Goal: Task Accomplishment & Management: Manage account settings

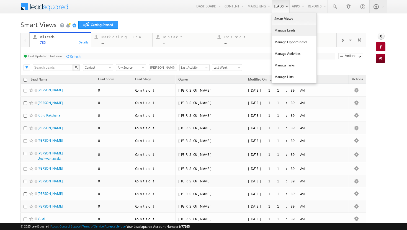
click at [279, 28] on link "Manage Leads" at bounding box center [294, 31] width 44 height 12
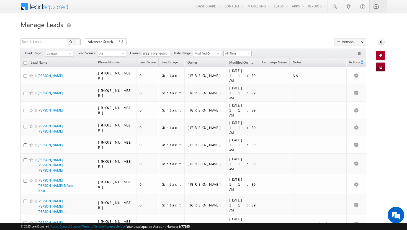
click at [25, 63] on input "checkbox" at bounding box center [26, 63] width 4 height 4
checkbox input "true"
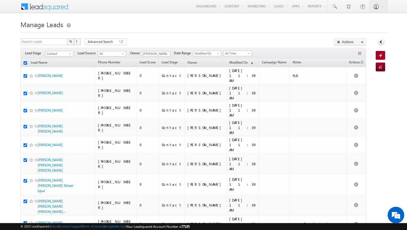
checkbox input "true"
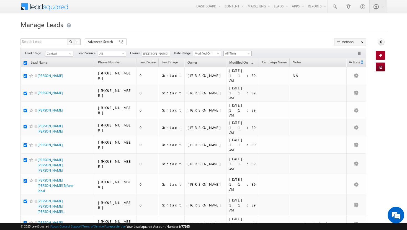
checkbox input "true"
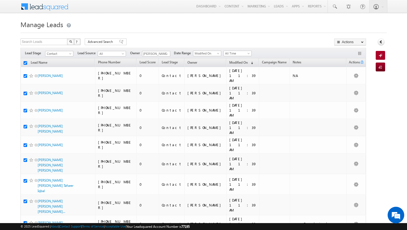
checkbox input "true"
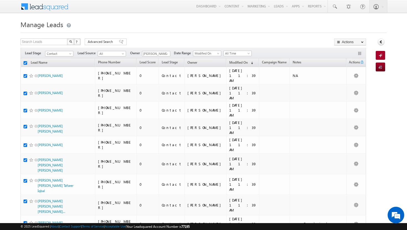
checkbox input "true"
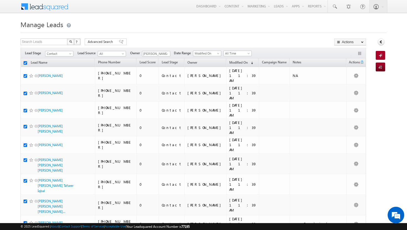
checkbox input "true"
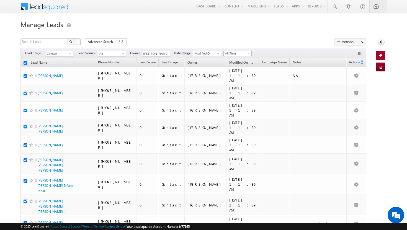
checkbox input "true"
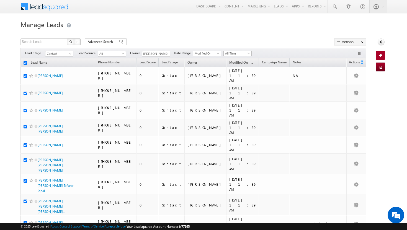
checkbox input "true"
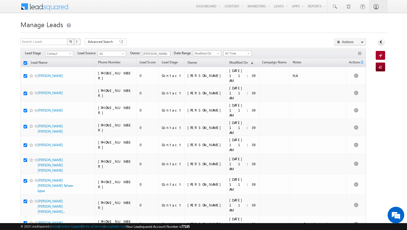
checkbox input "true"
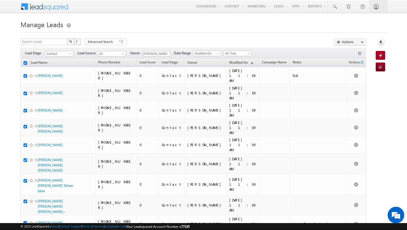
checkbox input "true"
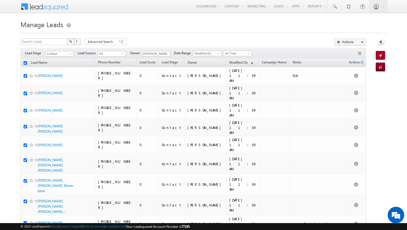
checkbox input "true"
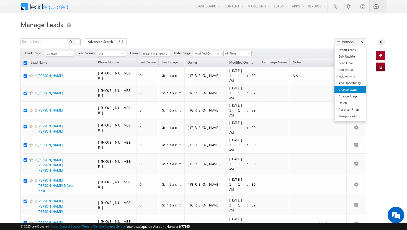
click at [358, 86] on link "Change Owner" at bounding box center [349, 89] width 31 height 7
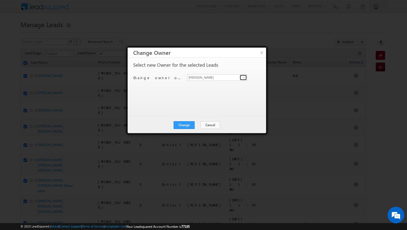
click at [245, 77] on span at bounding box center [244, 77] width 4 height 4
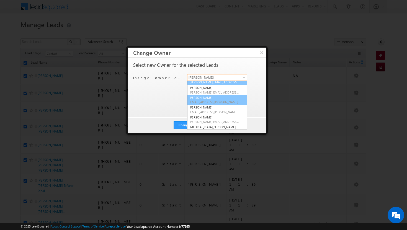
scroll to position [50, 0]
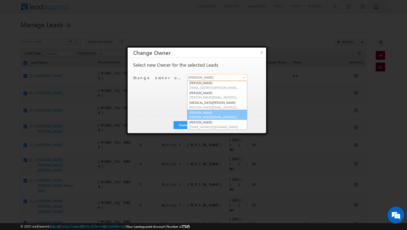
click at [215, 116] on span "[PERSON_NAME][EMAIL_ADDRESS][DOMAIN_NAME]" at bounding box center [214, 117] width 50 height 4
type input "[PERSON_NAME]"
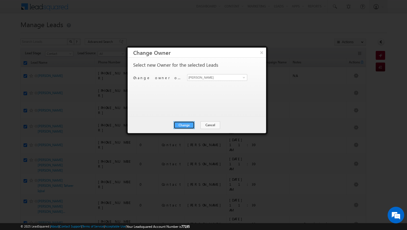
click at [186, 123] on button "Change" at bounding box center [184, 125] width 21 height 8
click at [196, 125] on button "Close" at bounding box center [198, 125] width 18 height 8
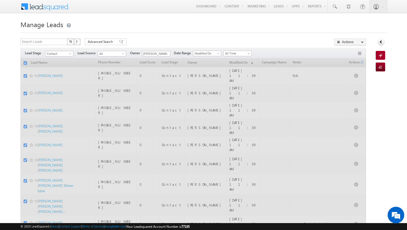
checkbox input "false"
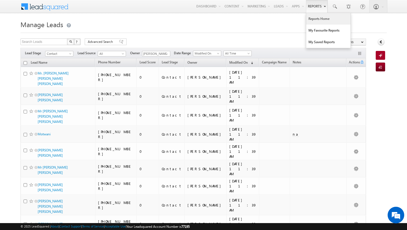
click at [316, 15] on link "Reports Home" at bounding box center [328, 19] width 44 height 12
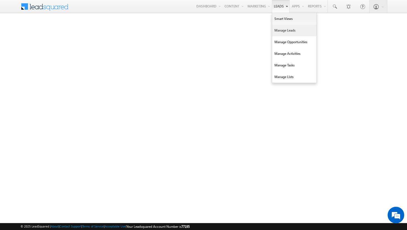
click at [281, 31] on link "Manage Leads" at bounding box center [294, 31] width 44 height 12
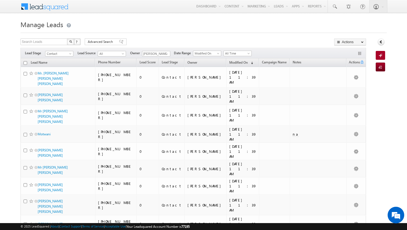
click at [25, 64] on input "checkbox" at bounding box center [26, 63] width 4 height 4
checkbox input "true"
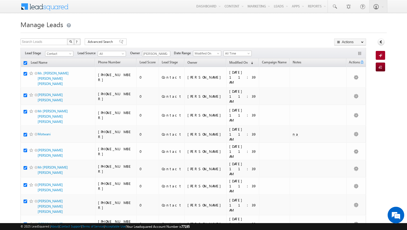
checkbox input "true"
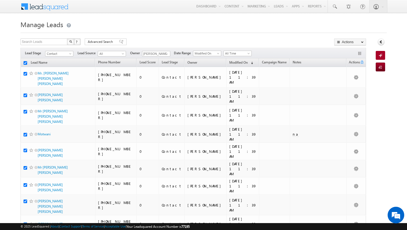
checkbox input "true"
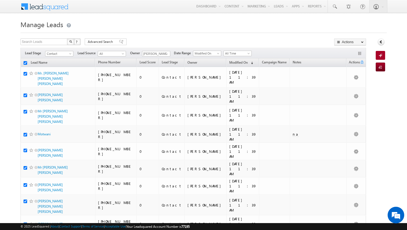
checkbox input "true"
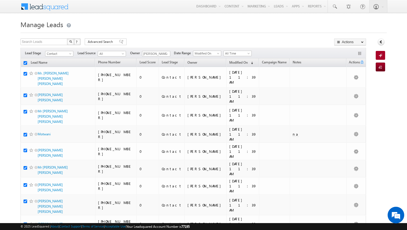
checkbox input "true"
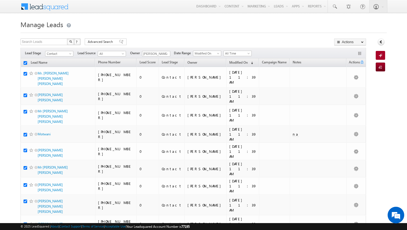
checkbox input "true"
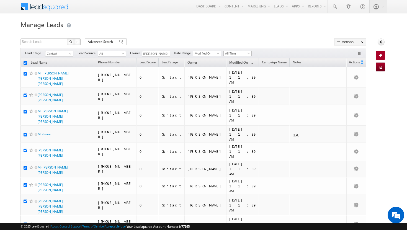
checkbox input "true"
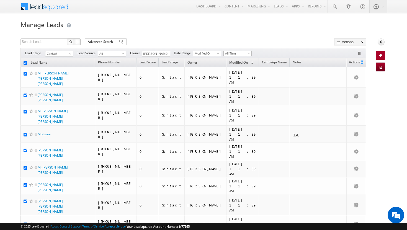
checkbox input "true"
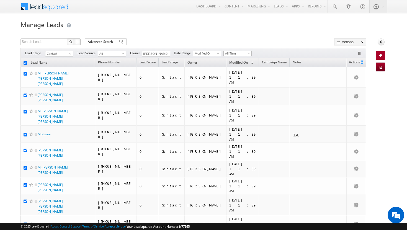
checkbox input "true"
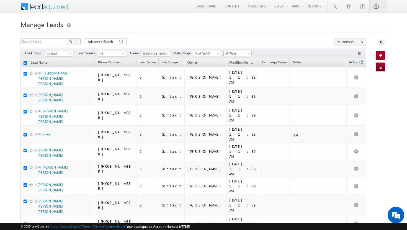
checkbox input "true"
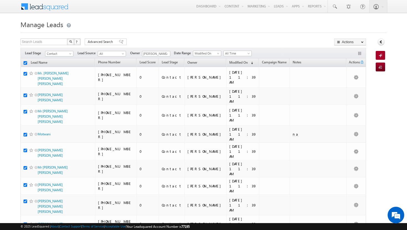
checkbox input "true"
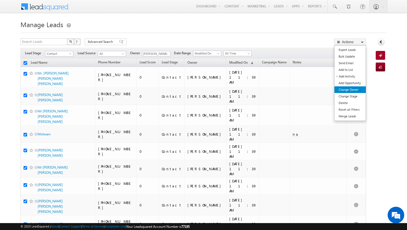
click at [350, 89] on link "Change Owner" at bounding box center [349, 89] width 31 height 7
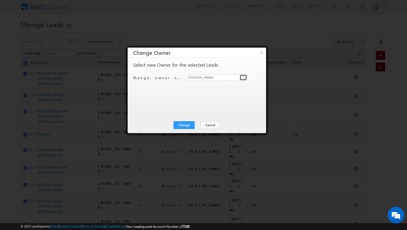
click at [244, 78] on span at bounding box center [244, 77] width 4 height 4
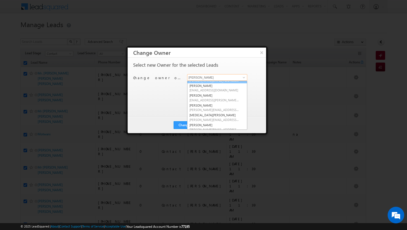
scroll to position [50, 0]
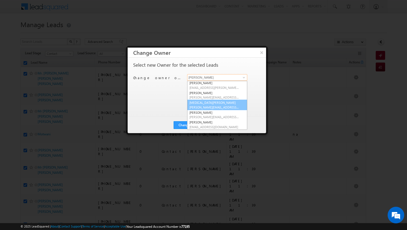
click at [213, 106] on span "[PERSON_NAME][EMAIL_ADDRESS][DOMAIN_NAME]" at bounding box center [214, 107] width 50 height 4
type input "[MEDICAL_DATA][PERSON_NAME]"
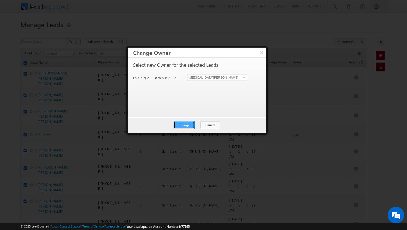
click at [187, 125] on button "Change" at bounding box center [184, 125] width 21 height 8
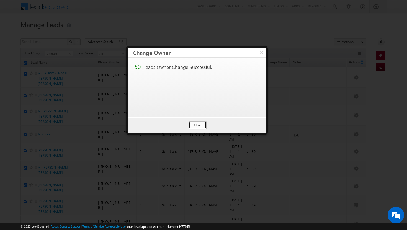
click at [195, 125] on button "Close" at bounding box center [198, 125] width 18 height 8
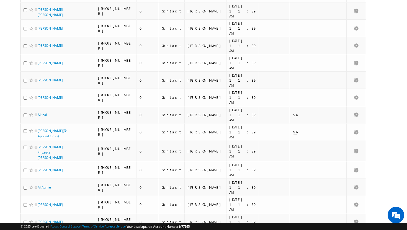
scroll to position [0, 0]
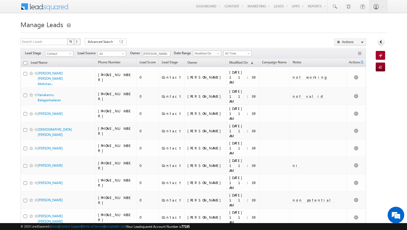
click at [25, 63] on input "checkbox" at bounding box center [26, 63] width 4 height 4
checkbox input "true"
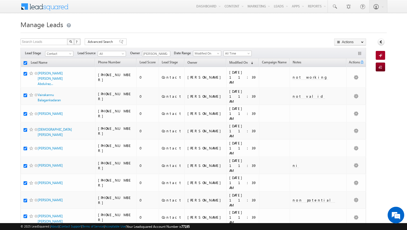
checkbox input "true"
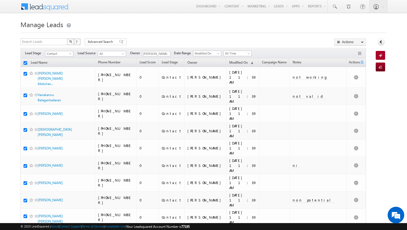
checkbox input "true"
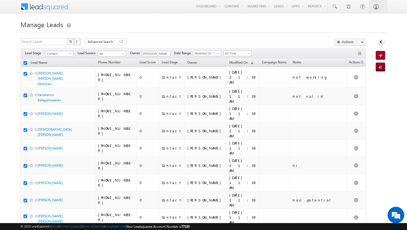
checkbox input "true"
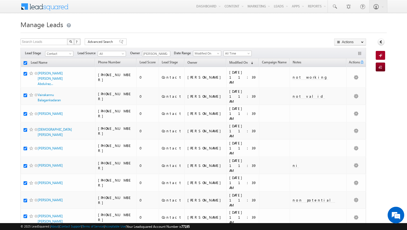
checkbox input "true"
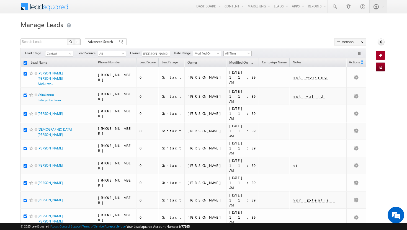
checkbox input "true"
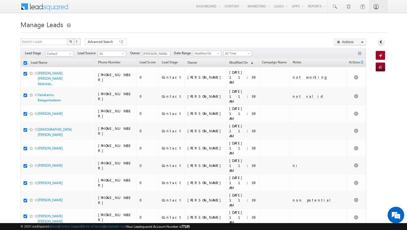
checkbox input "true"
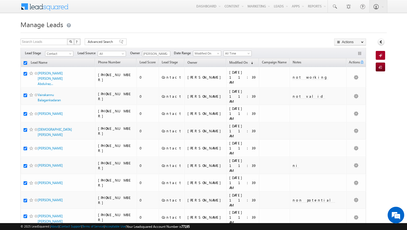
checkbox input "true"
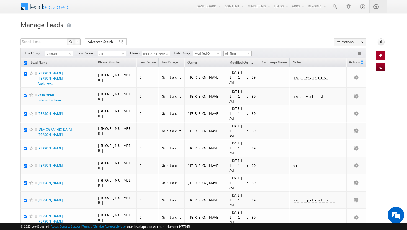
checkbox input "true"
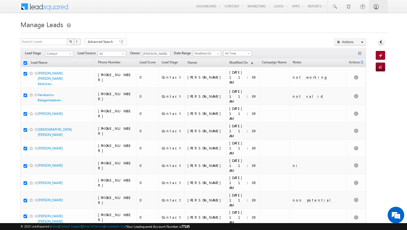
checkbox input "true"
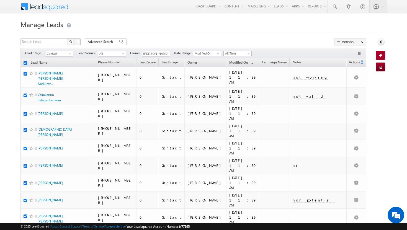
checkbox input "true"
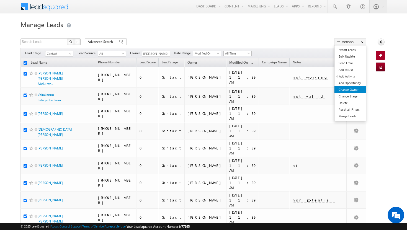
click at [356, 88] on link "Change Owner" at bounding box center [349, 89] width 31 height 7
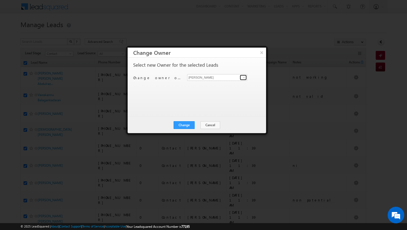
click at [245, 78] on span at bounding box center [244, 77] width 4 height 4
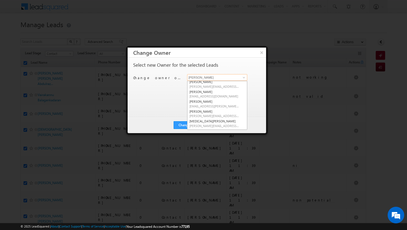
scroll to position [35, 0]
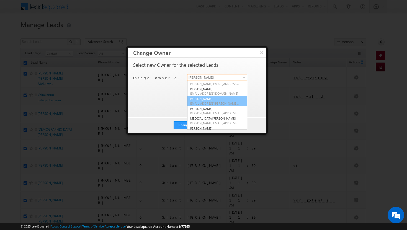
click at [211, 105] on link "Sadia Zahid sadia.zahid@indglobal.ae" at bounding box center [217, 101] width 60 height 11
type input "[PERSON_NAME]"
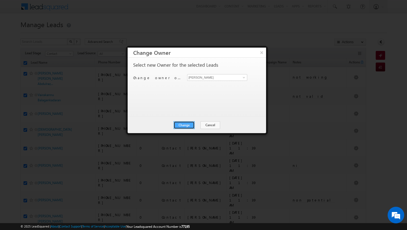
click at [191, 124] on button "Change" at bounding box center [184, 125] width 21 height 8
click at [201, 124] on button "Close" at bounding box center [198, 125] width 18 height 8
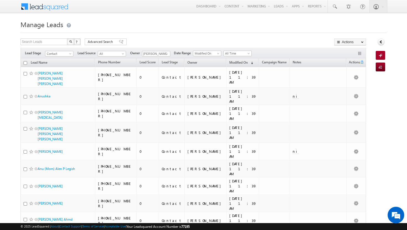
click at [25, 63] on input "checkbox" at bounding box center [26, 63] width 4 height 4
checkbox input "true"
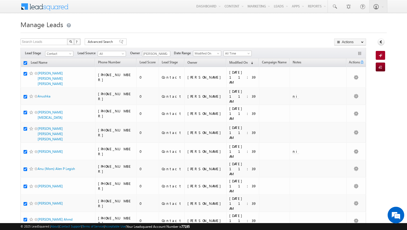
checkbox input "true"
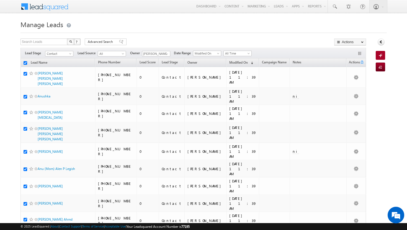
checkbox input "true"
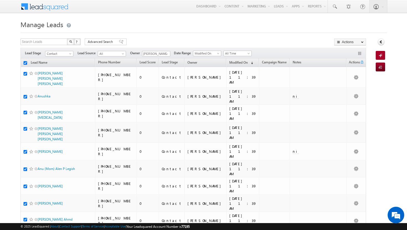
checkbox input "true"
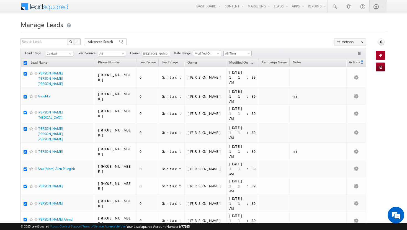
checkbox input "true"
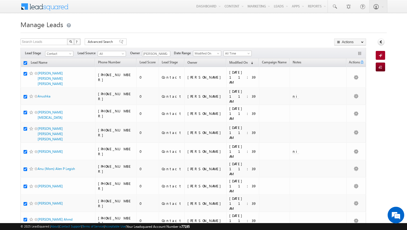
checkbox input "true"
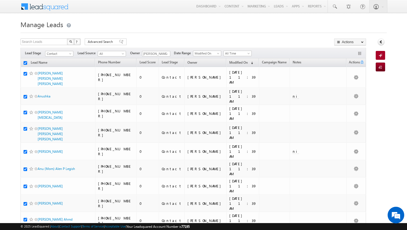
checkbox input "true"
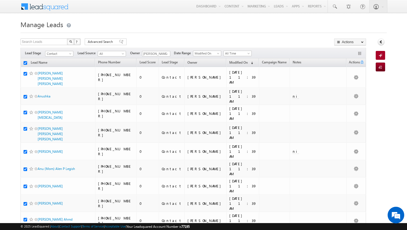
checkbox input "true"
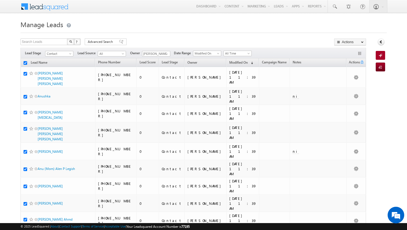
checkbox input "true"
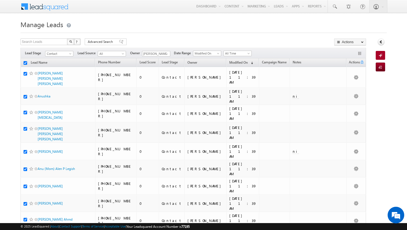
checkbox input "true"
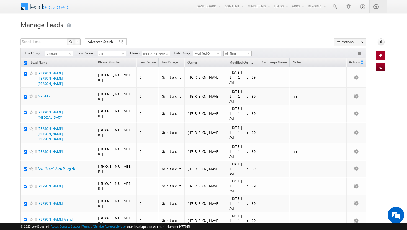
checkbox input "true"
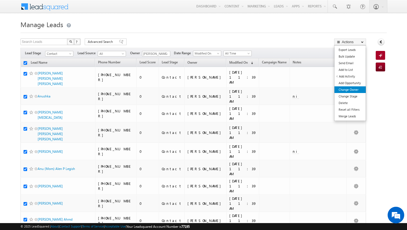
click at [353, 89] on link "Change Owner" at bounding box center [349, 89] width 31 height 7
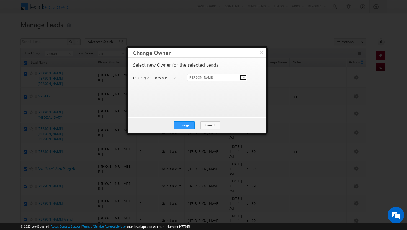
click at [244, 78] on span at bounding box center [244, 77] width 4 height 4
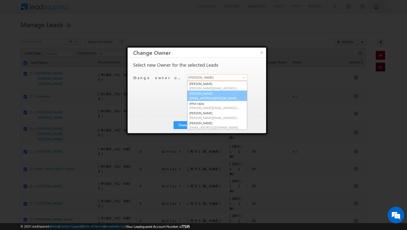
click at [208, 98] on span "[EMAIL_ADDRESS][PERSON_NAME][DOMAIN_NAME]" at bounding box center [214, 98] width 50 height 4
type input "[PERSON_NAME]"
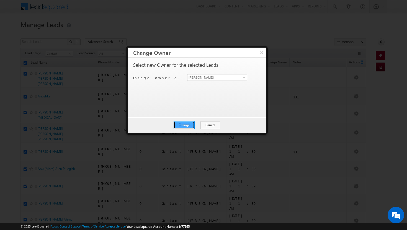
click at [182, 125] on button "Change" at bounding box center [184, 125] width 21 height 8
click at [195, 125] on button "Close" at bounding box center [198, 125] width 18 height 8
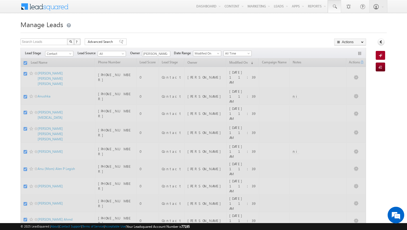
checkbox input "false"
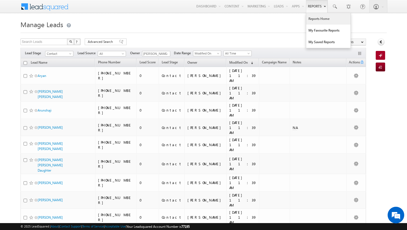
click at [316, 16] on link "Reports Home" at bounding box center [328, 19] width 44 height 12
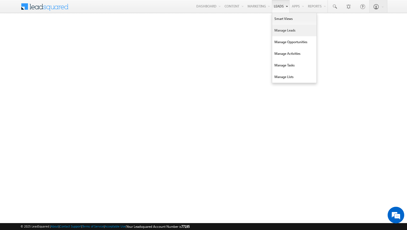
click at [276, 30] on link "Manage Leads" at bounding box center [294, 31] width 44 height 12
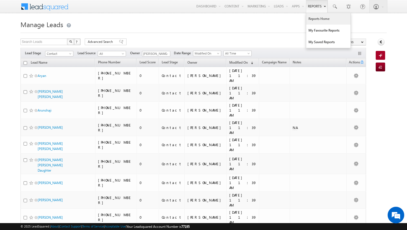
click at [314, 19] on link "Reports Home" at bounding box center [328, 19] width 44 height 12
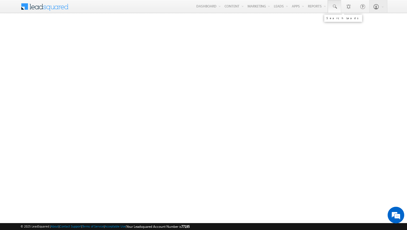
click at [334, 8] on span at bounding box center [335, 7] width 6 height 6
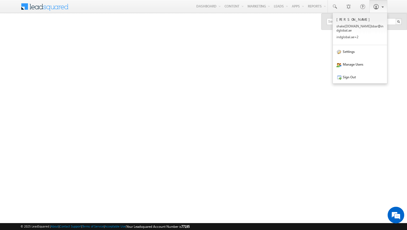
click at [381, 7] on b at bounding box center [382, 6] width 2 height 3
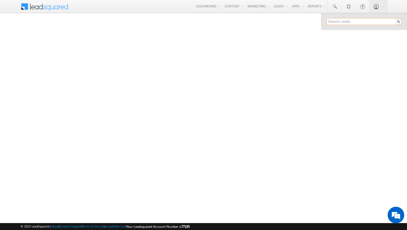
click at [328, 19] on input "text" at bounding box center [364, 21] width 75 height 7
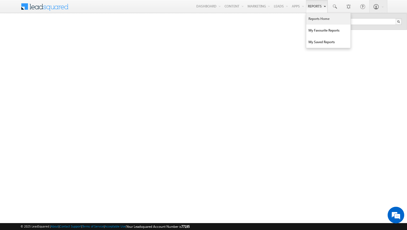
click at [317, 8] on link "Reports" at bounding box center [317, 6] width 22 height 13
click at [333, 5] on span at bounding box center [335, 7] width 6 height 6
click at [313, 20] on link "Reports Home" at bounding box center [328, 19] width 44 height 12
click at [311, 18] on link "Reports Home" at bounding box center [328, 19] width 44 height 12
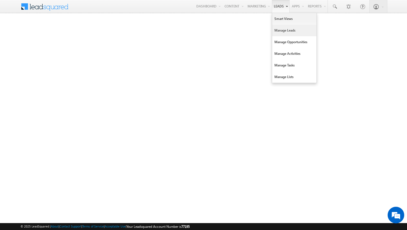
click at [287, 30] on link "Manage Leads" at bounding box center [294, 31] width 44 height 12
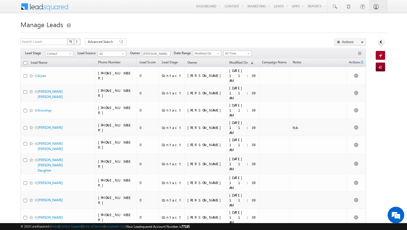
click at [25, 64] on input "checkbox" at bounding box center [26, 63] width 4 height 4
checkbox input "true"
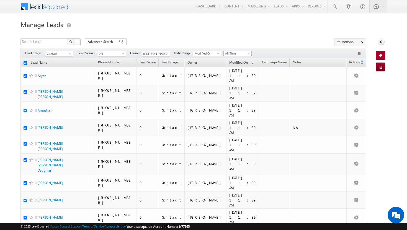
checkbox input "true"
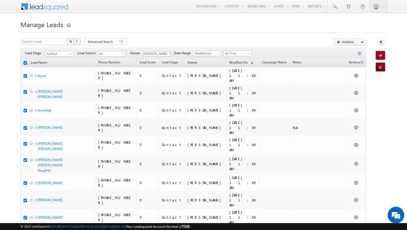
checkbox input "true"
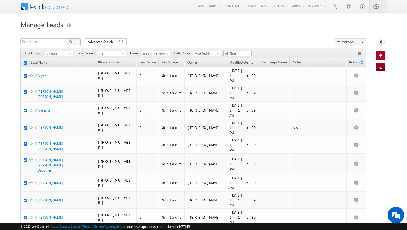
checkbox input "true"
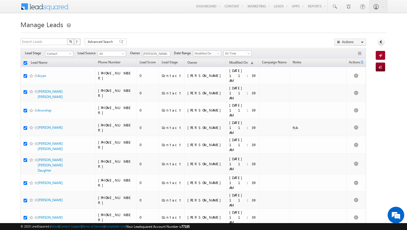
checkbox input "true"
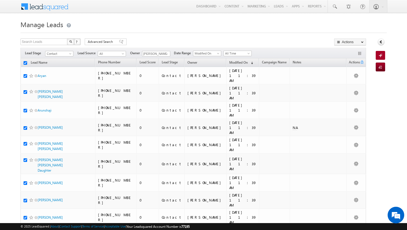
checkbox input "true"
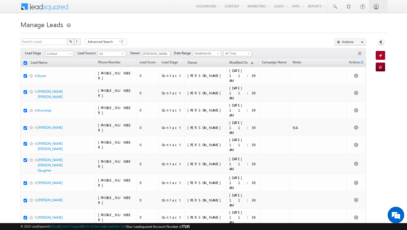
checkbox input "true"
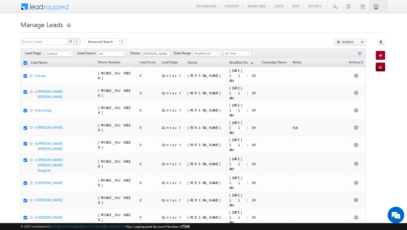
checkbox input "true"
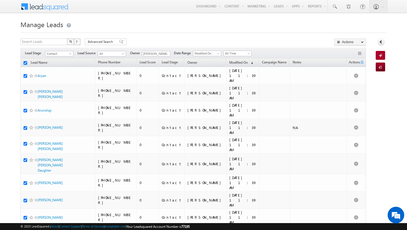
checkbox input "true"
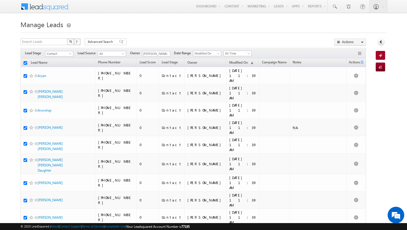
checkbox input "true"
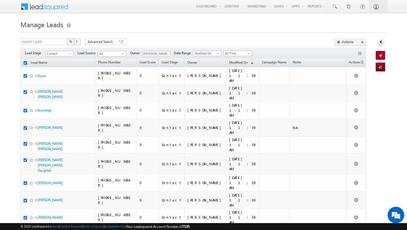
checkbox input "true"
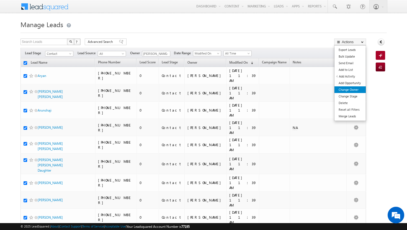
click at [353, 91] on link "Change Owner" at bounding box center [349, 89] width 31 height 7
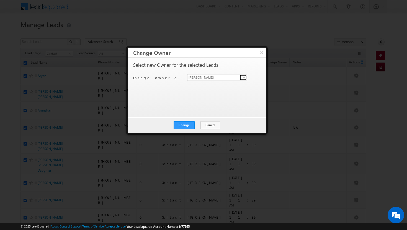
click at [244, 77] on span at bounding box center [244, 77] width 4 height 4
click at [211, 85] on link "[MEDICAL_DATA][PERSON_NAME] [MEDICAL_DATA][PERSON_NAME][EMAIL_ADDRESS][DOMAIN_N…" at bounding box center [217, 86] width 60 height 11
type input "[MEDICAL_DATA][PERSON_NAME]"
click at [189, 126] on button "Change" at bounding box center [184, 125] width 21 height 8
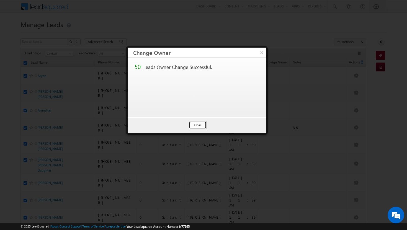
click at [200, 124] on button "Close" at bounding box center [198, 125] width 18 height 8
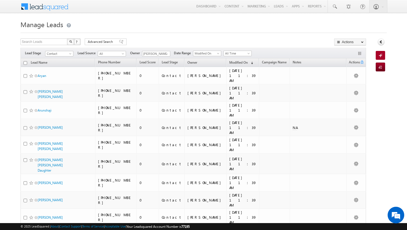
click at [25, 64] on input "checkbox" at bounding box center [26, 63] width 4 height 4
checkbox input "true"
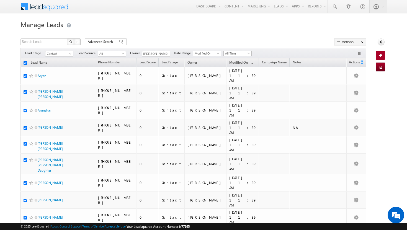
checkbox input "true"
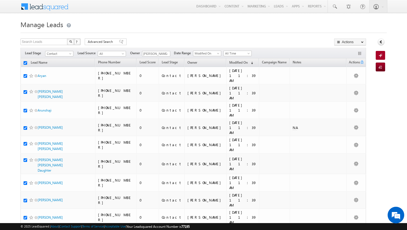
checkbox input "true"
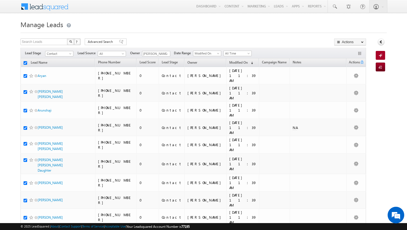
checkbox input "true"
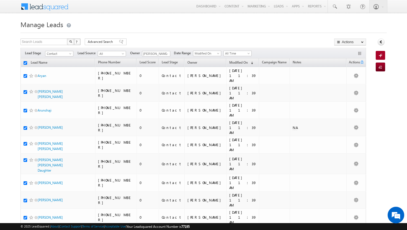
checkbox input "true"
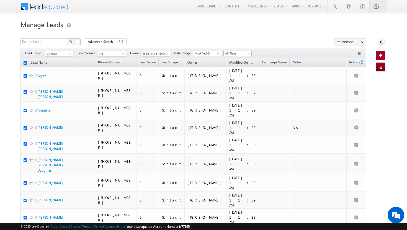
checkbox input "true"
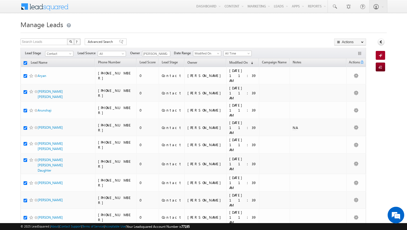
checkbox input "true"
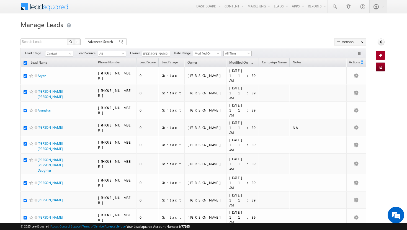
checkbox input "true"
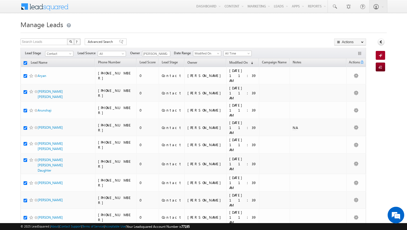
checkbox input "true"
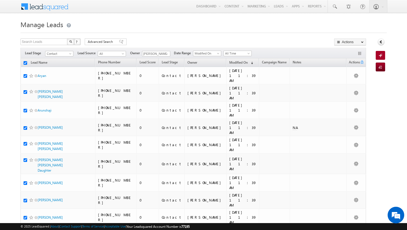
checkbox input "true"
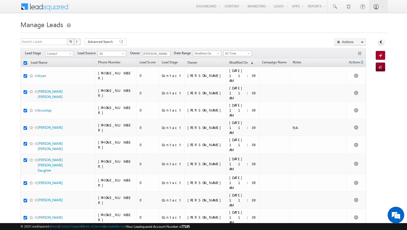
checkbox input "true"
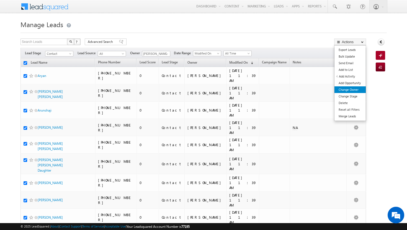
click at [351, 91] on link "Change Owner" at bounding box center [349, 89] width 31 height 7
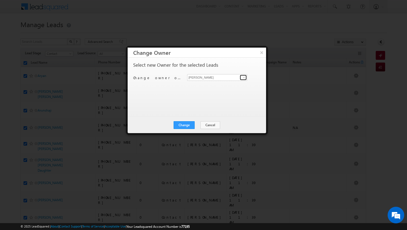
click at [242, 76] on span at bounding box center [244, 77] width 4 height 4
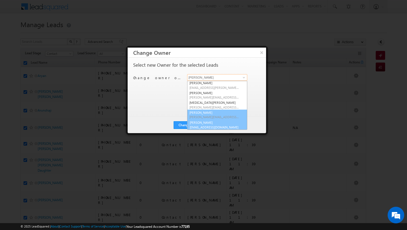
scroll to position [50, 0]
click at [212, 121] on link "[PERSON_NAME] [PERSON_NAME][EMAIL_ADDRESS][DOMAIN_NAME]" at bounding box center [217, 124] width 60 height 11
type input "[PERSON_NAME]"
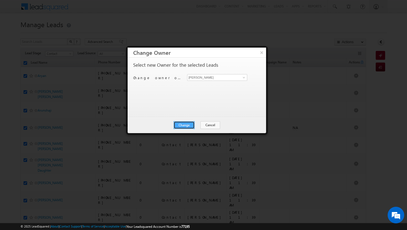
click at [182, 123] on button "Change" at bounding box center [184, 125] width 21 height 8
click at [196, 126] on button "Close" at bounding box center [198, 125] width 18 height 8
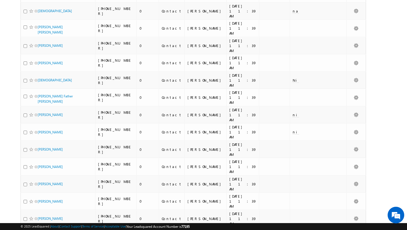
scroll to position [548, 0]
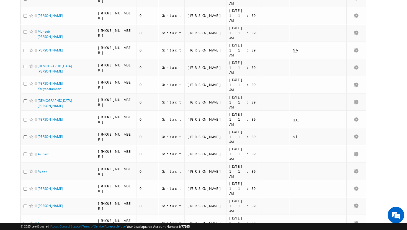
click at [38, 210] on li "25" at bounding box center [39, 209] width 13 height 6
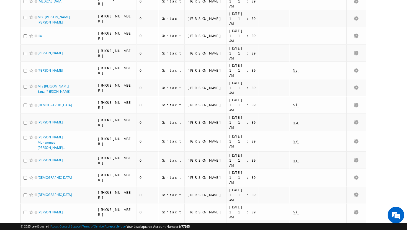
scroll to position [0, 0]
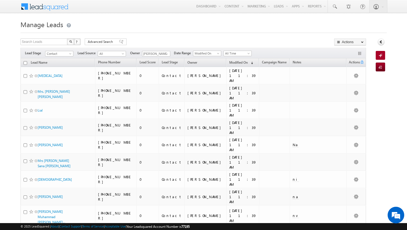
click at [25, 64] on input "checkbox" at bounding box center [26, 63] width 4 height 4
checkbox input "true"
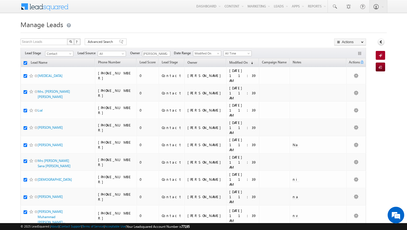
checkbox input "true"
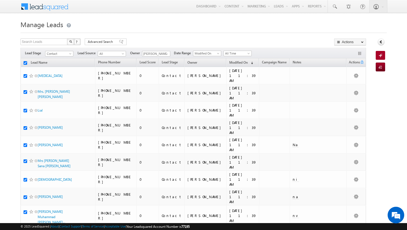
checkbox input "true"
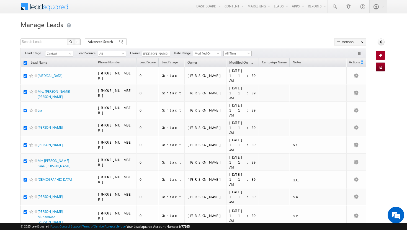
checkbox input "true"
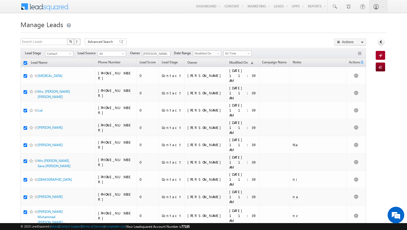
checkbox input "true"
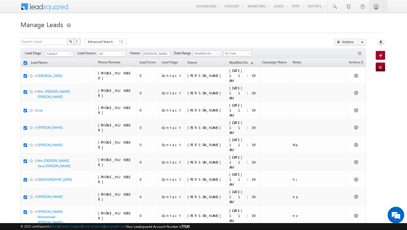
checkbox input "true"
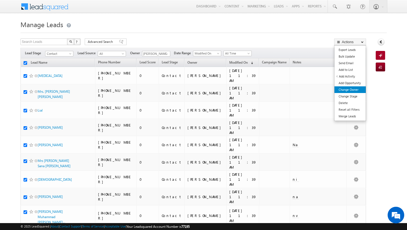
click at [350, 90] on link "Change Owner" at bounding box center [349, 89] width 31 height 7
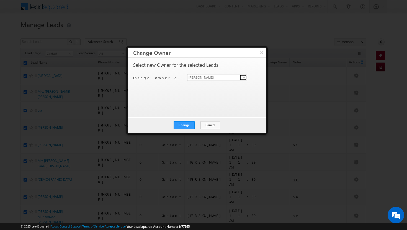
click at [244, 79] on span at bounding box center [244, 77] width 4 height 4
click at [215, 88] on span "[PERSON_NAME][EMAIL_ADDRESS][DOMAIN_NAME]" at bounding box center [214, 88] width 50 height 4
type input "[MEDICAL_DATA][PERSON_NAME]"
click at [191, 125] on button "Change" at bounding box center [184, 125] width 21 height 8
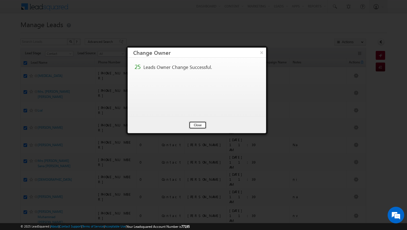
click at [200, 125] on button "Close" at bounding box center [198, 125] width 18 height 8
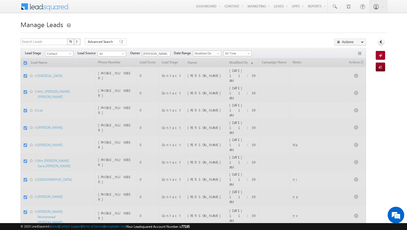
checkbox input "false"
